Goal: Task Accomplishment & Management: Manage account settings

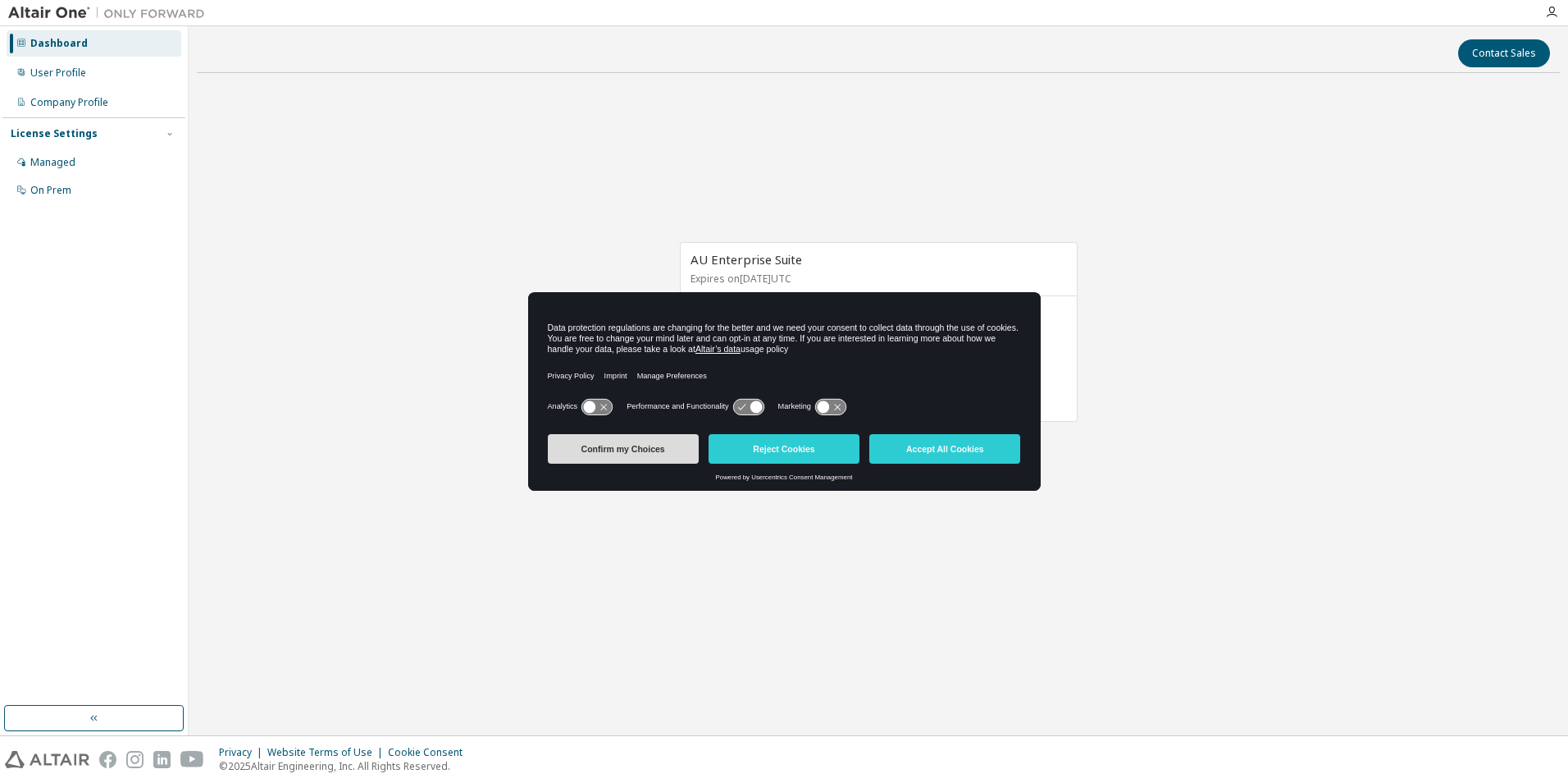
click at [674, 439] on button "Confirm my Choices" at bounding box center [623, 449] width 151 height 29
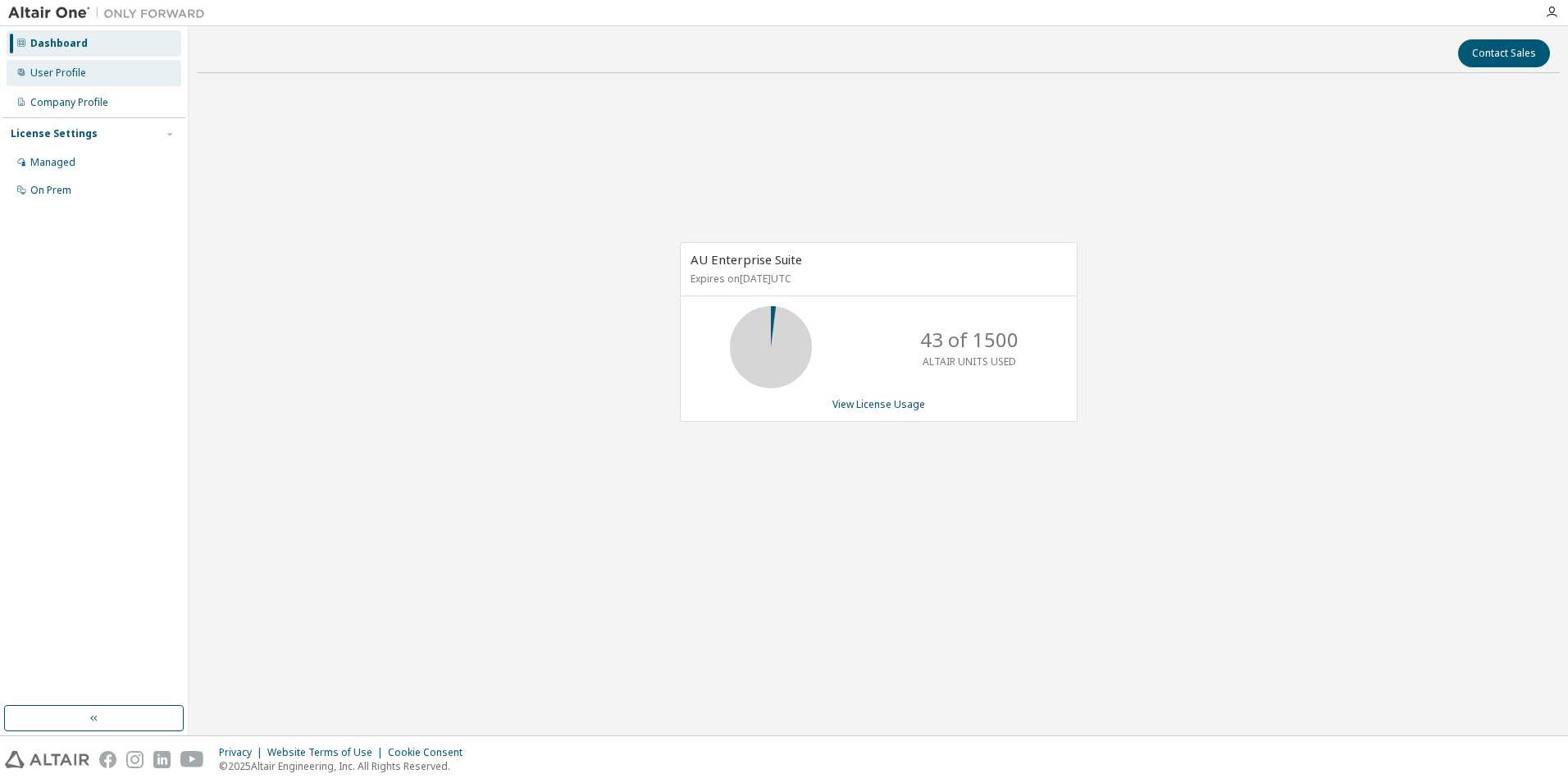
click at [57, 76] on div "User Profile" at bounding box center [58, 73] width 56 height 13
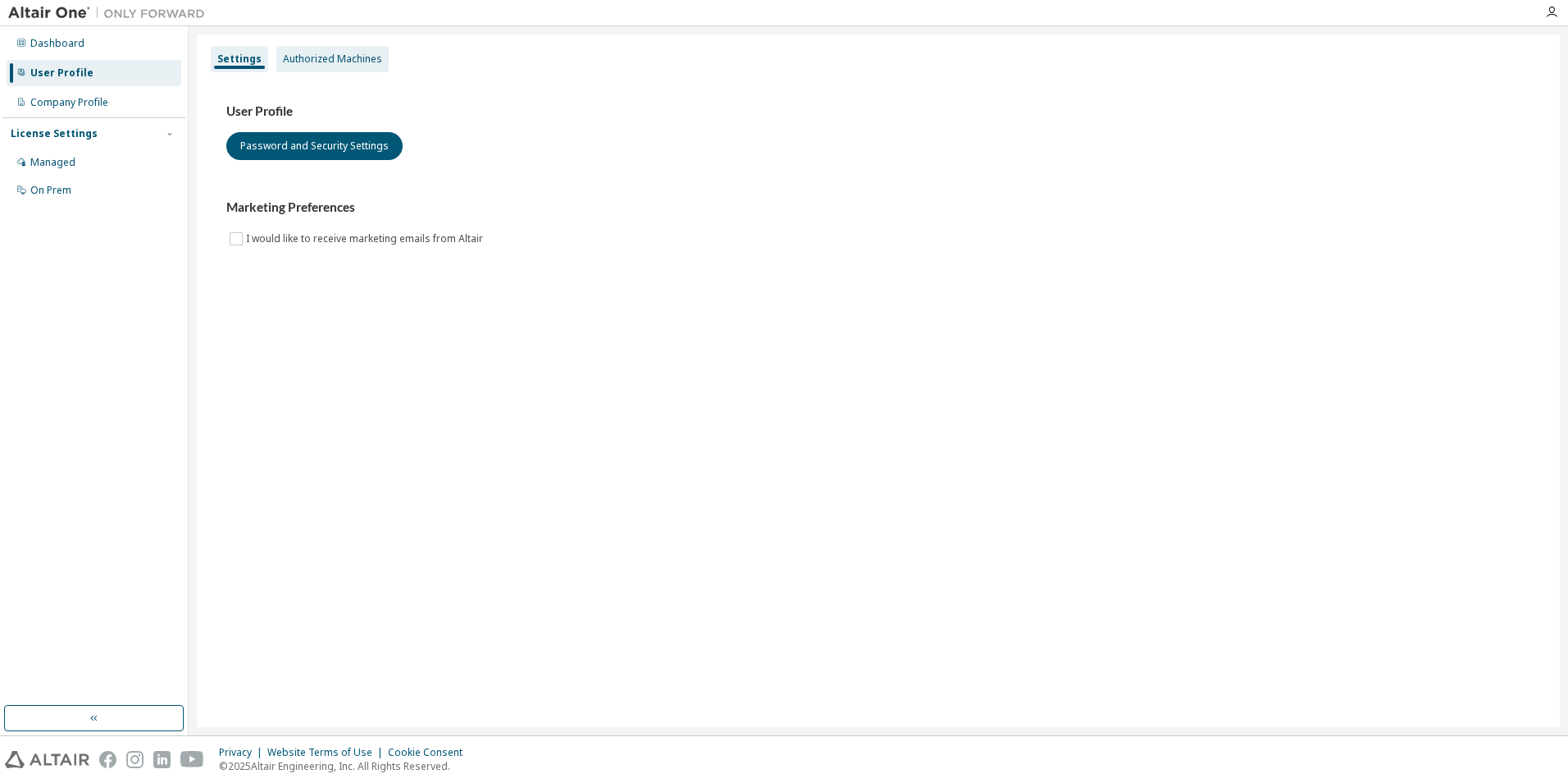
click at [292, 60] on div "Authorized Machines" at bounding box center [332, 58] width 100 height 13
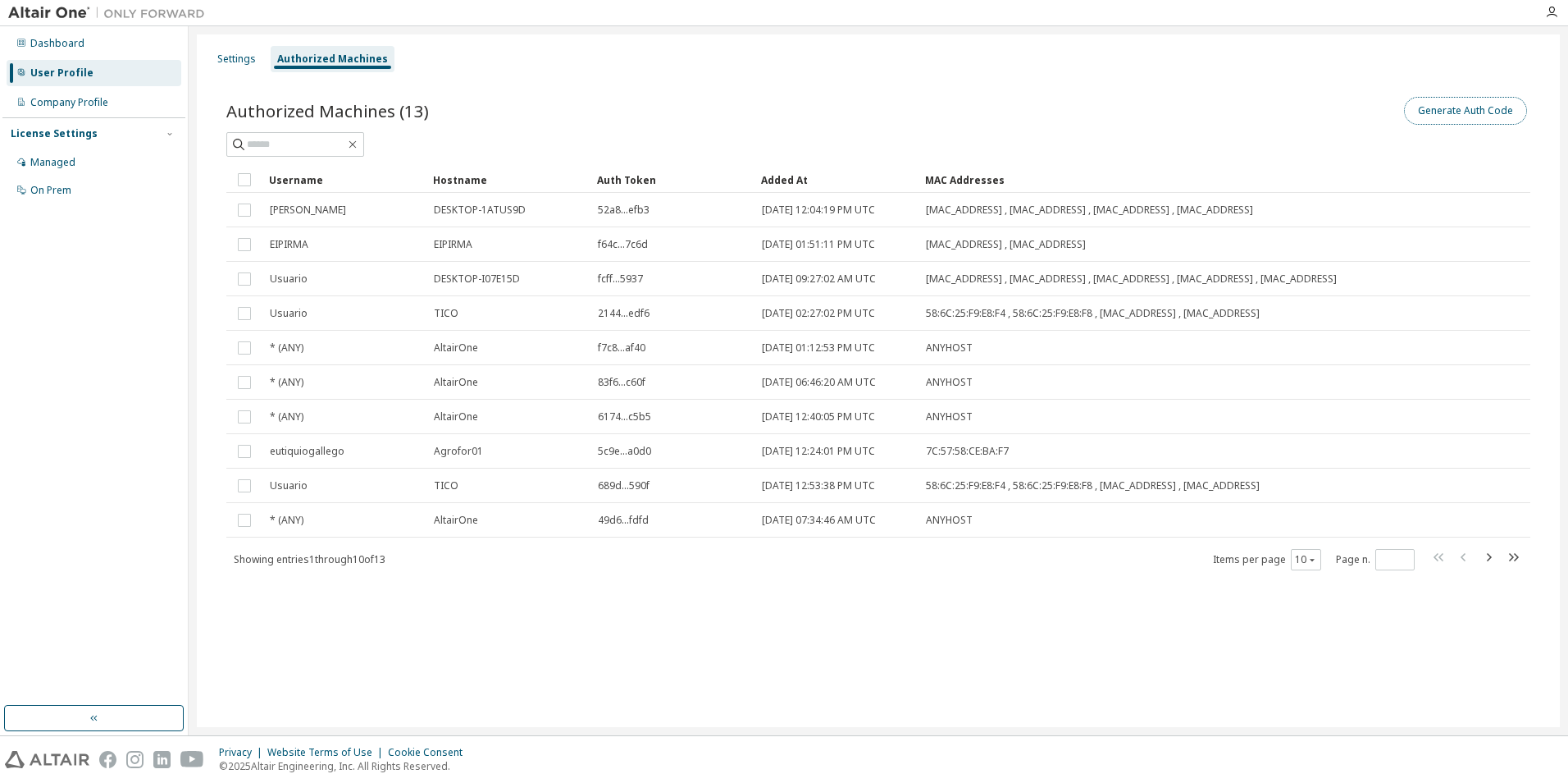
click at [1479, 103] on button "Generate Auth Code" at bounding box center [1465, 111] width 123 height 28
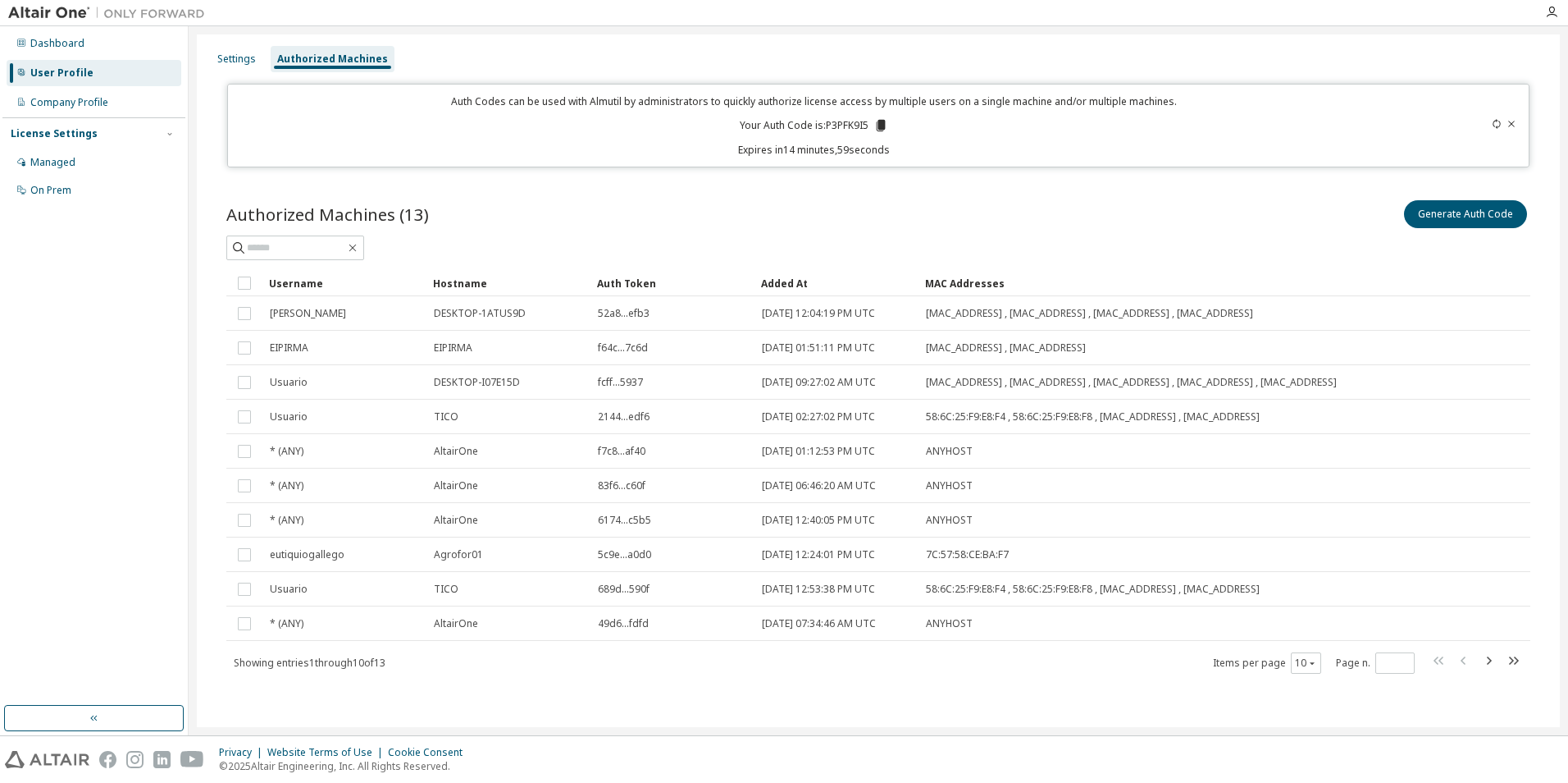
click at [879, 123] on icon at bounding box center [881, 125] width 9 height 12
click at [687, 97] on p "Auth Codes can be used with Almutil by administrators to quickly authorize lice…" at bounding box center [815, 101] width 1154 height 14
